Goal: Task Accomplishment & Management: Use online tool/utility

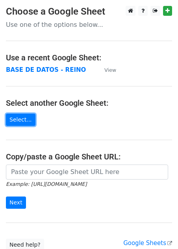
click at [19, 119] on link "Select..." at bounding box center [21, 119] width 30 height 12
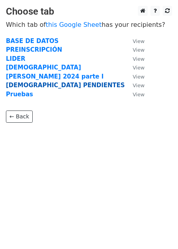
click at [35, 85] on strong "[DEMOGRAPHIC_DATA] PENDIENTES" at bounding box center [65, 85] width 119 height 7
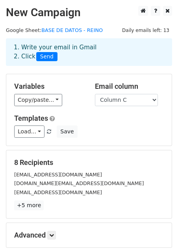
scroll to position [89, 0]
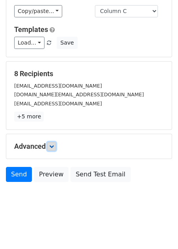
click at [52, 144] on icon at bounding box center [51, 146] width 5 height 5
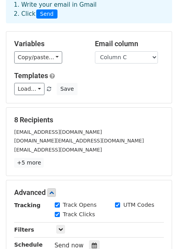
scroll to position [166, 0]
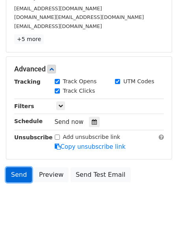
click at [19, 174] on link "Send" at bounding box center [19, 174] width 26 height 15
